Goal: Information Seeking & Learning: Learn about a topic

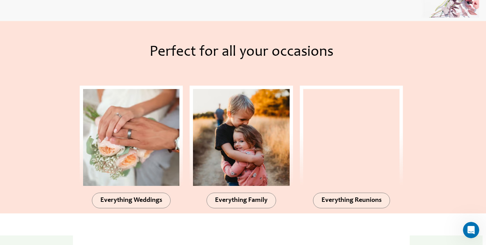
scroll to position [659, 0]
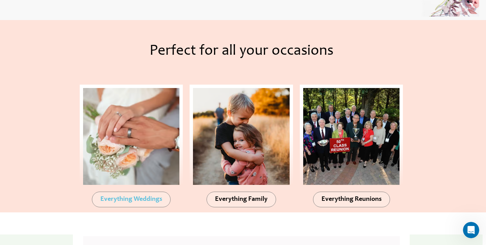
click at [135, 199] on span "Everything Weddings" at bounding box center [131, 199] width 62 height 7
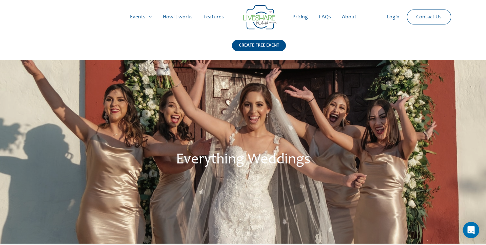
click at [183, 17] on link "How it works" at bounding box center [177, 17] width 41 height 22
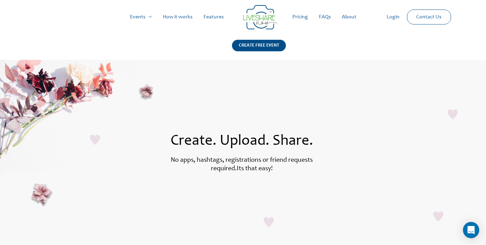
click at [301, 18] on link "Pricing" at bounding box center [300, 17] width 26 height 22
